Goal: Find specific page/section: Find specific page/section

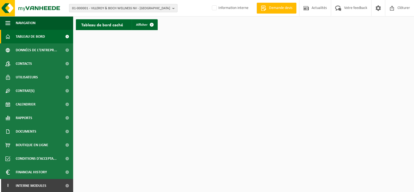
click at [101, 8] on span "01-000001 - VILLEROY & BOCH WELLNESS NV - ROESELARE" at bounding box center [121, 8] width 98 height 8
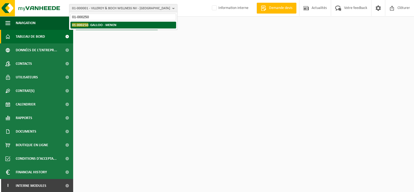
type input "01-000250"
click at [109, 26] on strong "01-000250 - GALLOO - MENEN" at bounding box center [94, 25] width 44 height 4
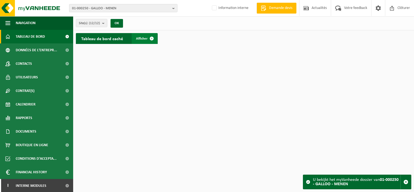
click at [146, 37] on span "Afficher" at bounding box center [142, 39] width 12 height 4
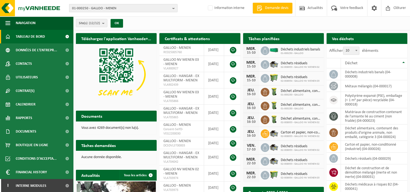
click at [126, 8] on span "01-000250 - GALLOO - MENEN" at bounding box center [121, 8] width 98 height 8
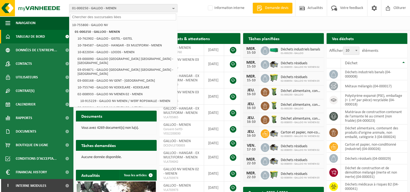
click at [131, 17] on input "text" at bounding box center [124, 17] width 106 height 7
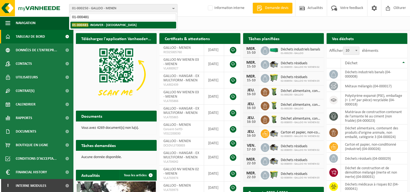
type input "01-000481"
click at [119, 25] on strong "01-000481 - INDAVER - ANTWERPEN" at bounding box center [104, 25] width 65 height 4
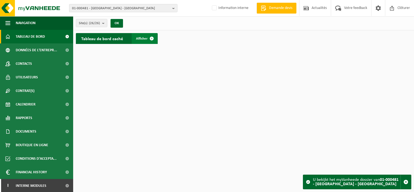
click at [152, 41] on span at bounding box center [151, 38] width 11 height 11
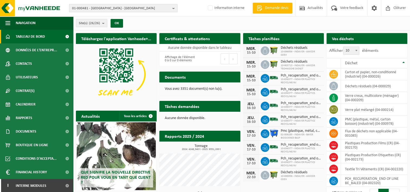
click at [123, 8] on span "01-000481 - [GEOGRAPHIC_DATA] - [GEOGRAPHIC_DATA]" at bounding box center [121, 8] width 98 height 8
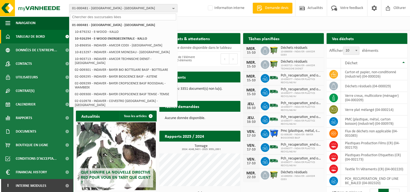
click at [121, 17] on input "text" at bounding box center [124, 17] width 106 height 7
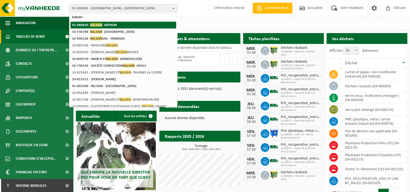
type input "balsan"
click at [109, 24] on strong "01-080830 - BALSAN - ARTHON" at bounding box center [94, 25] width 45 height 4
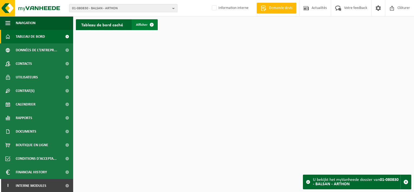
click at [149, 25] on span at bounding box center [151, 24] width 11 height 11
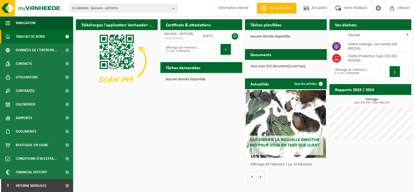
click at [129, 7] on span "01-080830 - BALSAN - ARTHON" at bounding box center [121, 8] width 98 height 8
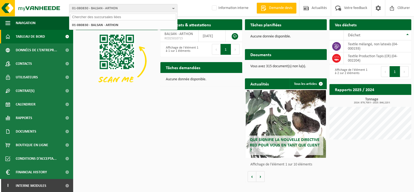
click at [122, 16] on input "text" at bounding box center [124, 17] width 106 height 7
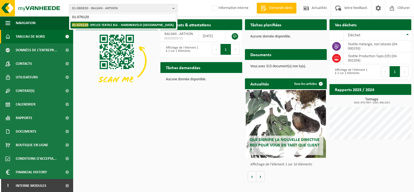
type input "01-076120"
click at [117, 26] on strong "01-076120 - XYCLES TEXTILE B.V. - HARDINXVELD-GIESSENDAM" at bounding box center [123, 25] width 102 height 4
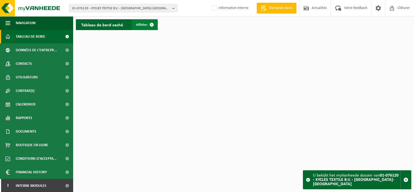
click at [144, 25] on span "Afficher" at bounding box center [142, 25] width 12 height 4
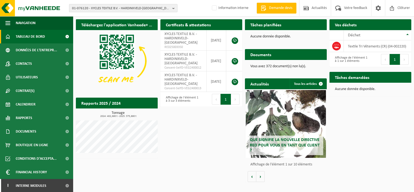
click at [139, 7] on span "01-076120 - XYCLES TEXTILE B.V. - HARDINXVELD-[GEOGRAPHIC_DATA]" at bounding box center [121, 8] width 98 height 8
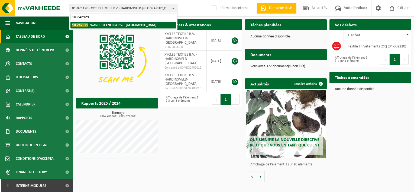
type input "10-242929"
click at [123, 25] on strong "10-242929 - WASTE TO ENERGY BV. - [GEOGRAPHIC_DATA]" at bounding box center [114, 25] width 84 height 4
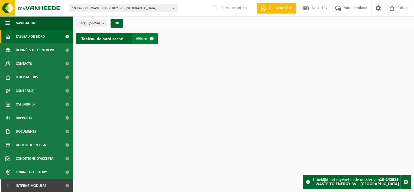
click at [146, 37] on span "Afficher" at bounding box center [142, 39] width 12 height 4
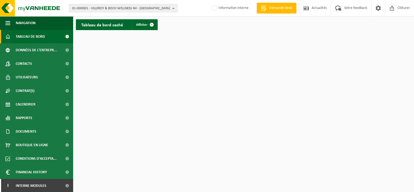
click at [148, 8] on span "01-000001 - VILLEROY & BOCH WELLNESS NV - [GEOGRAPHIC_DATA]" at bounding box center [121, 8] width 98 height 8
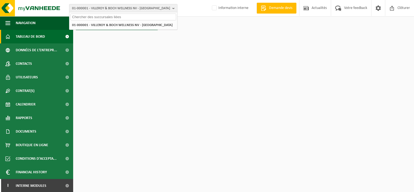
click at [135, 17] on input "text" at bounding box center [124, 17] width 106 height 7
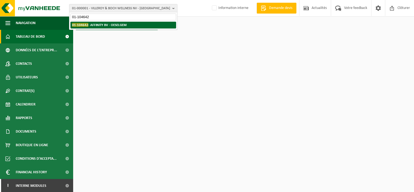
type input "01-104642"
click at [114, 24] on strong "01-104642 - AFFINITY BV - OESELGEM" at bounding box center [99, 25] width 55 height 4
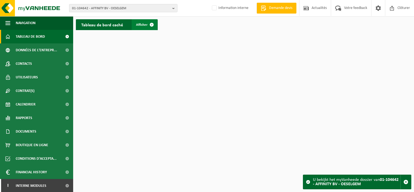
click at [146, 23] on span "Afficher" at bounding box center [142, 25] width 12 height 4
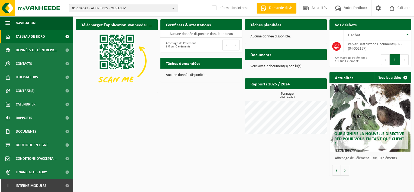
click at [126, 9] on span "01-104642 - AFFINITY BV - OESELGEM" at bounding box center [121, 8] width 98 height 8
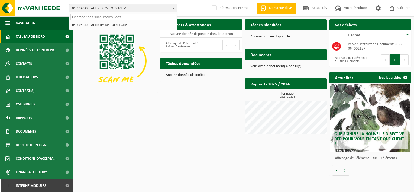
click at [117, 17] on input "text" at bounding box center [124, 17] width 106 height 7
type input "a"
